Goal: Navigation & Orientation: Find specific page/section

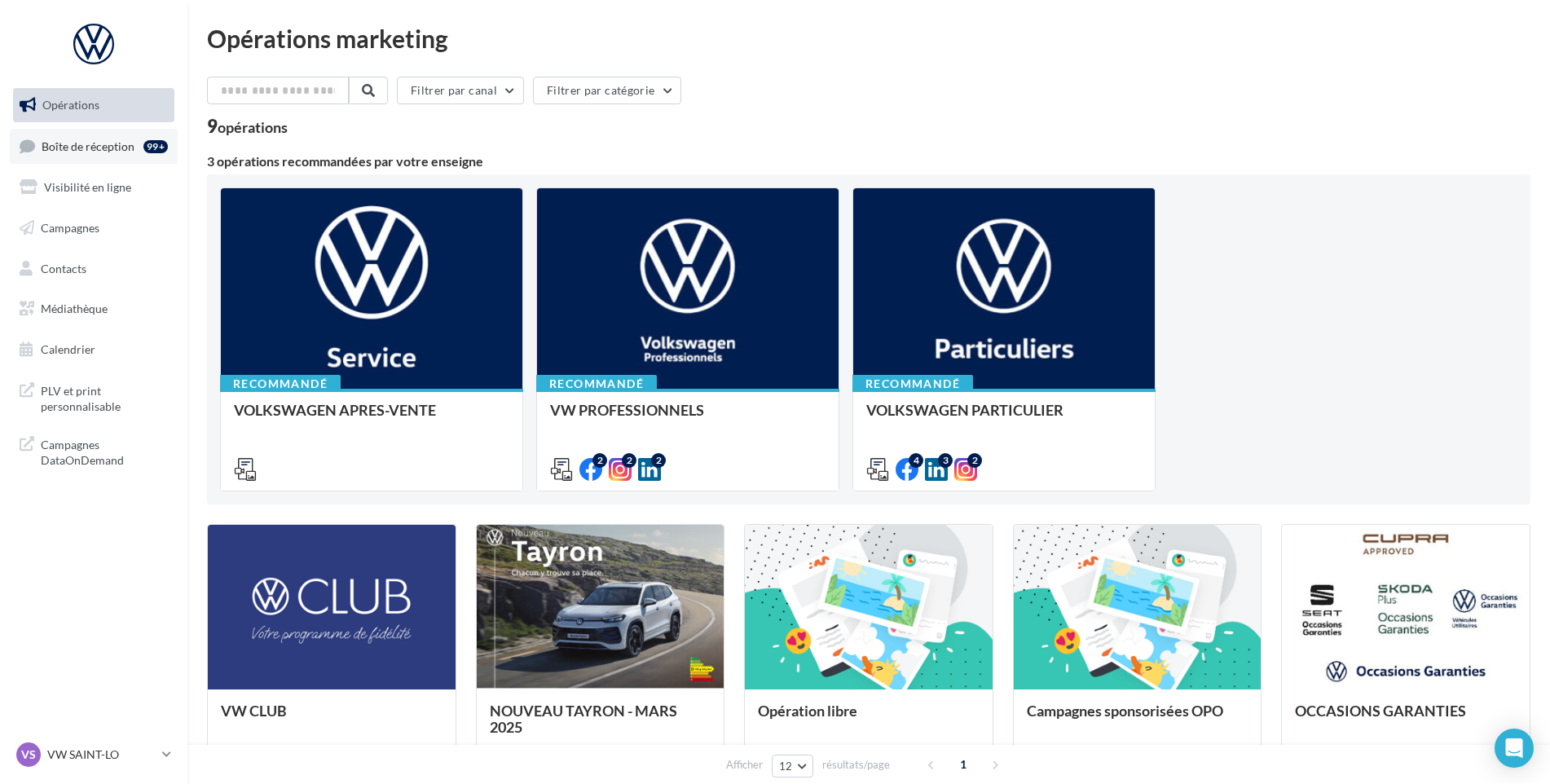
click at [34, 155] on icon at bounding box center [27, 146] width 15 height 22
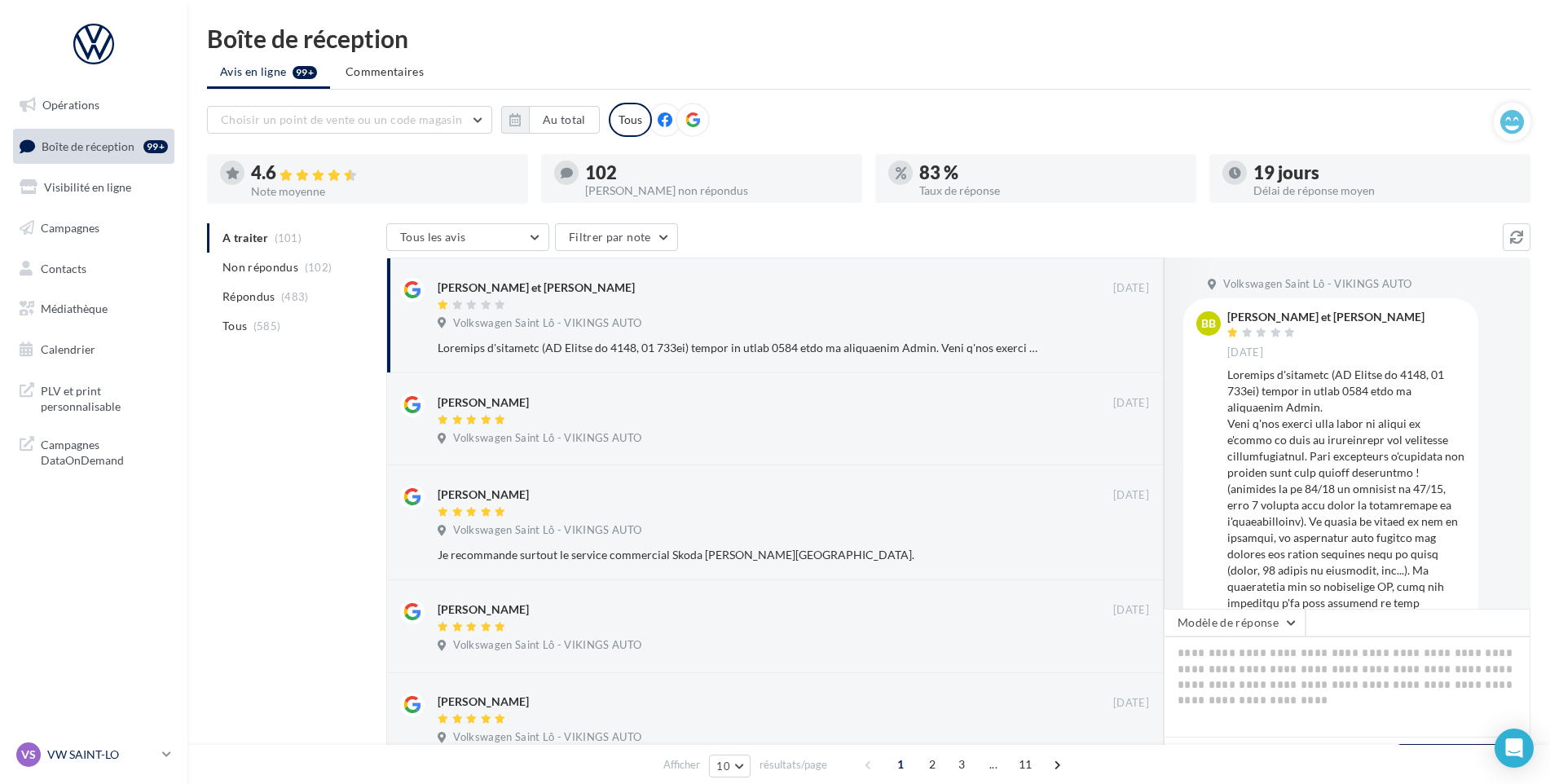
click at [90, 746] on p "VW SAINT-LO" at bounding box center [101, 754] width 108 height 16
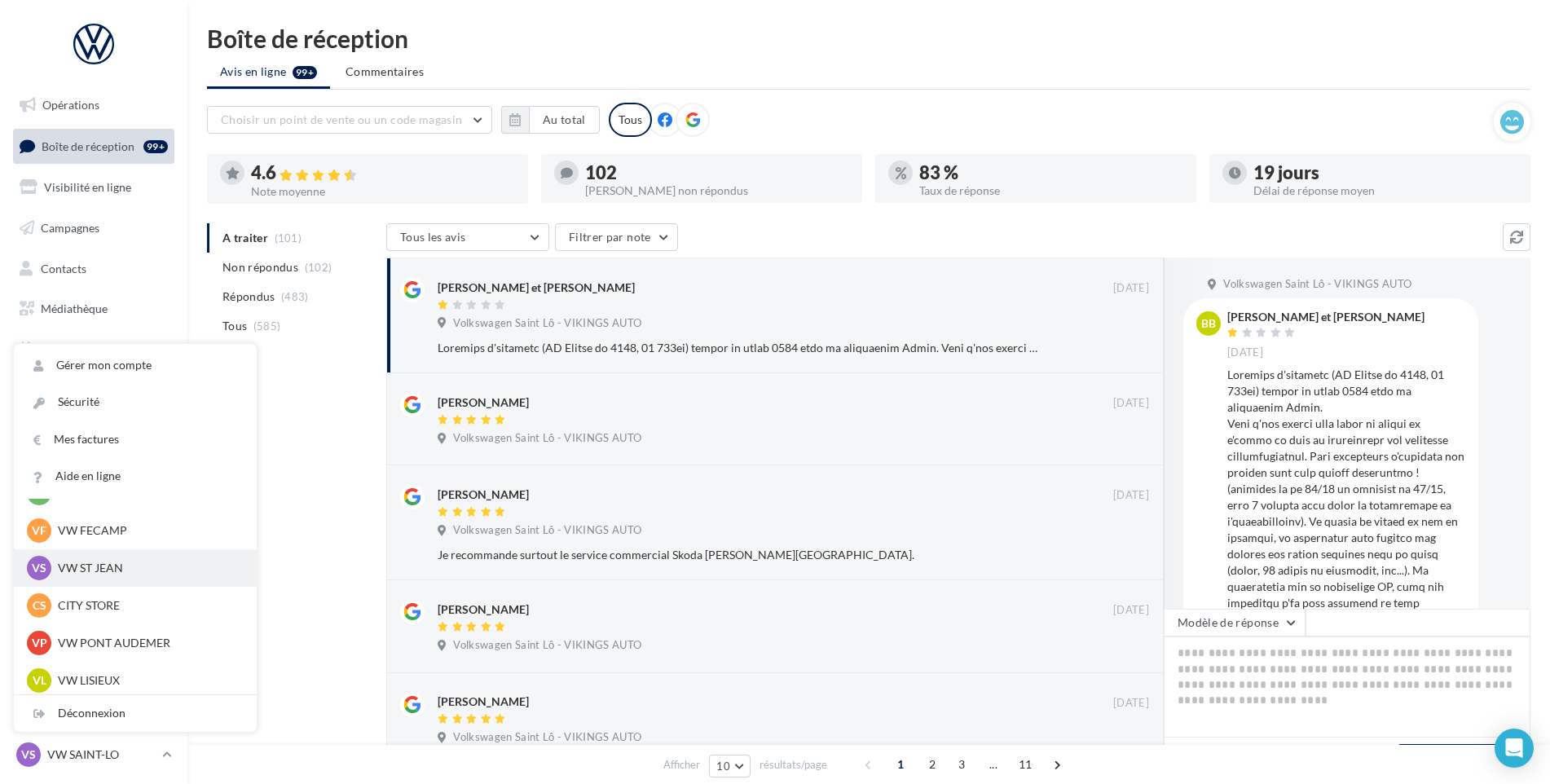
scroll to position [245, 0]
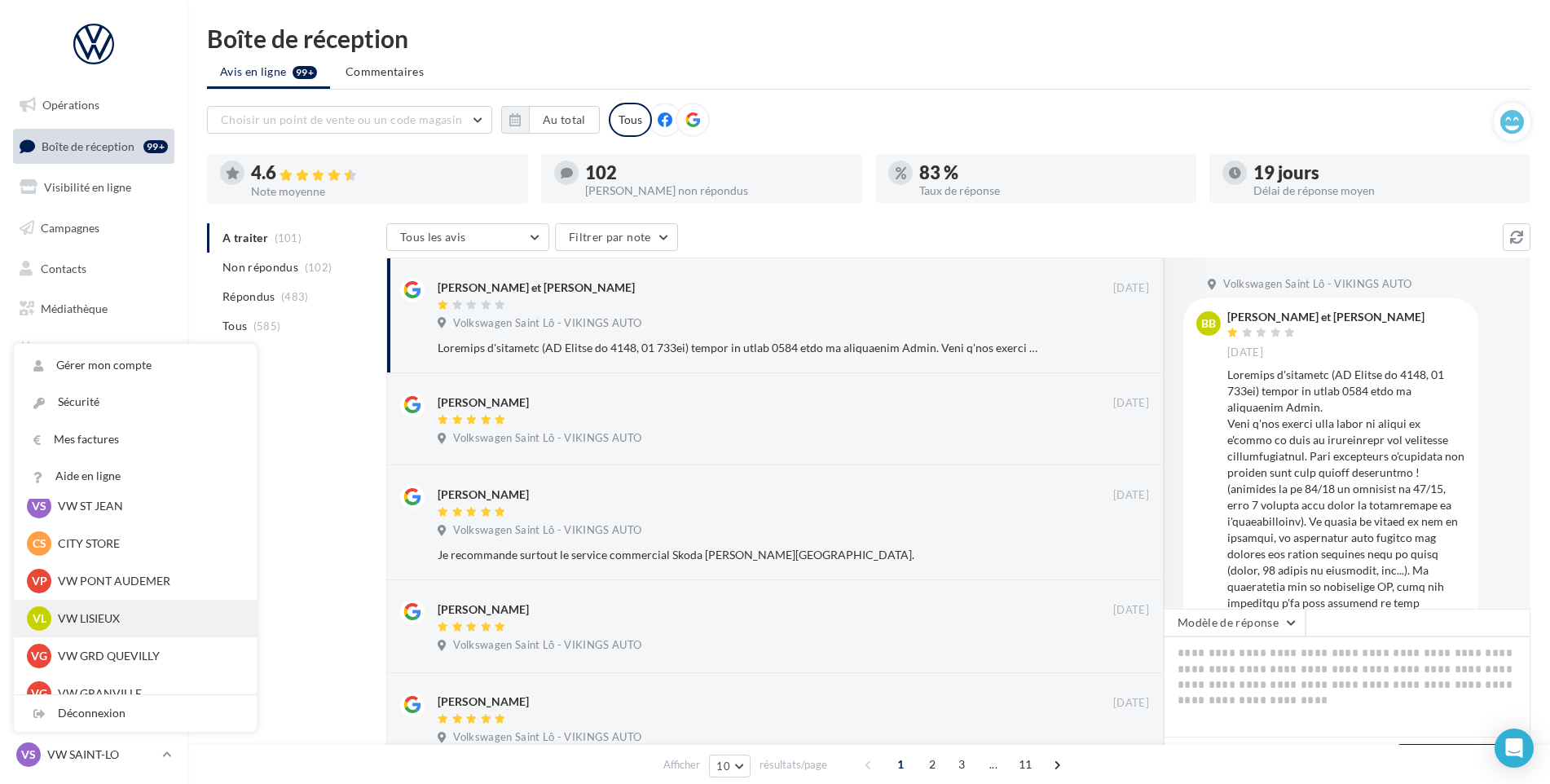
click at [127, 613] on p "VW LISIEUX" at bounding box center [147, 618] width 179 height 16
